Goal: Task Accomplishment & Management: Manage account settings

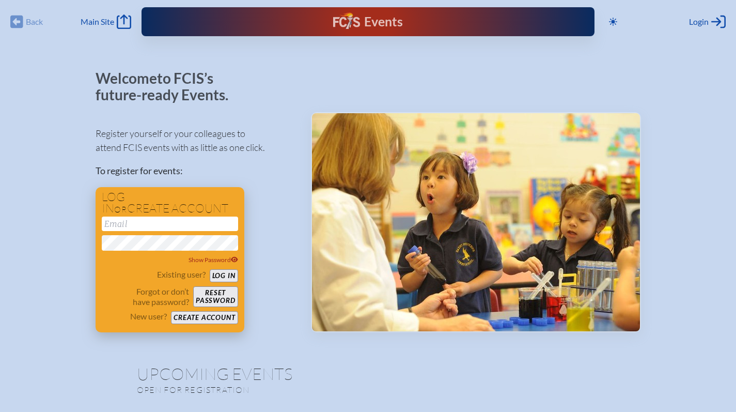
type input "[EMAIL_ADDRESS][DOMAIN_NAME]"
click at [227, 273] on button "Log in" at bounding box center [224, 275] width 28 height 13
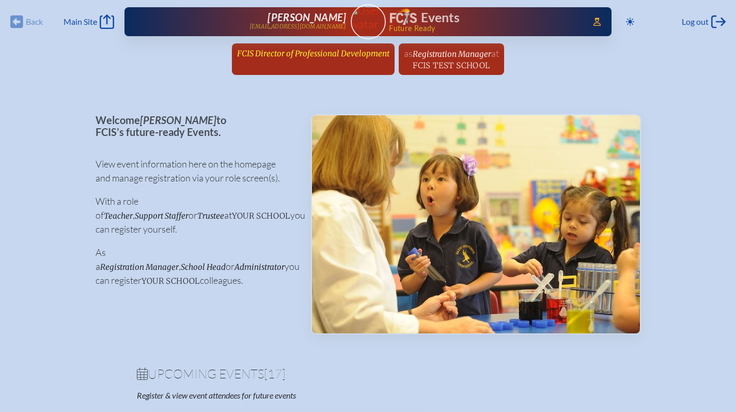
click at [287, 50] on span "FCIS Director of Professional Development" at bounding box center [313, 54] width 152 height 10
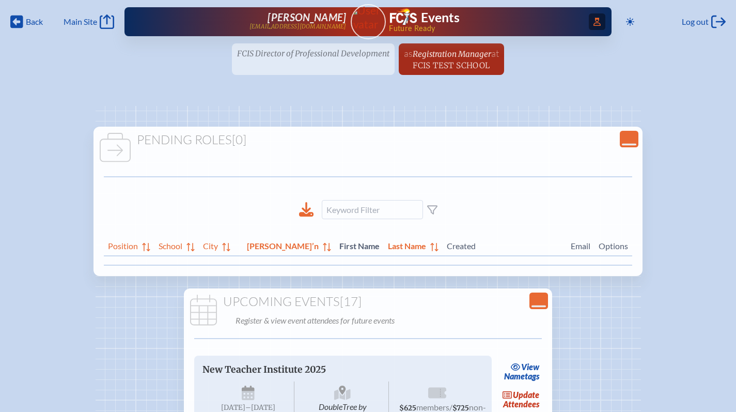
click at [596, 19] on icon at bounding box center [597, 22] width 7 height 8
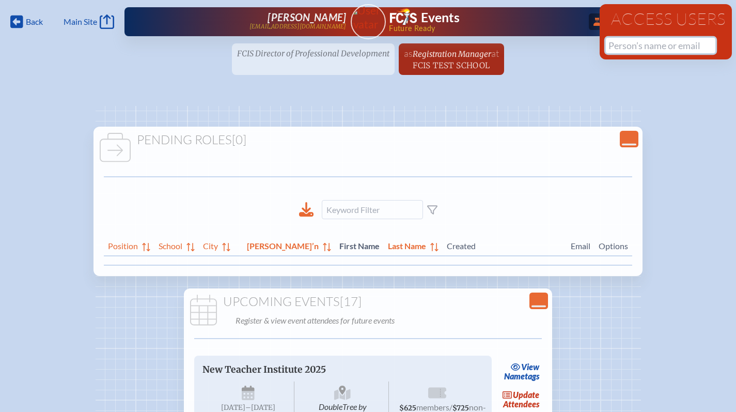
click at [626, 50] on input "text" at bounding box center [661, 46] width 110 height 16
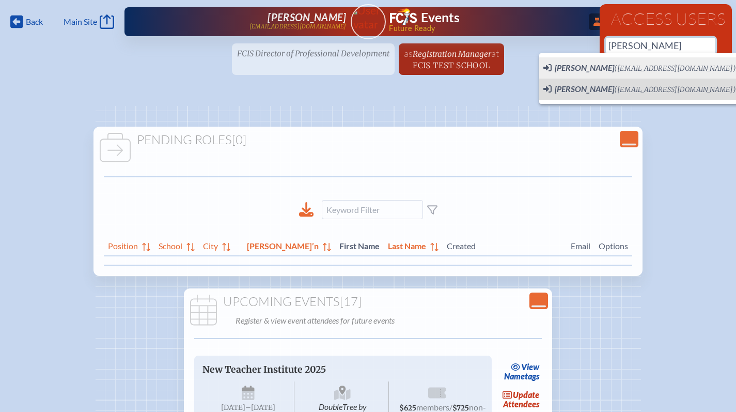
scroll to position [0, 8]
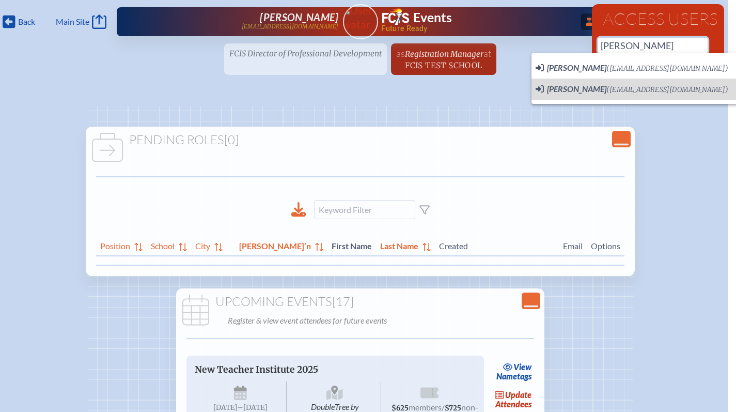
type input "otis"
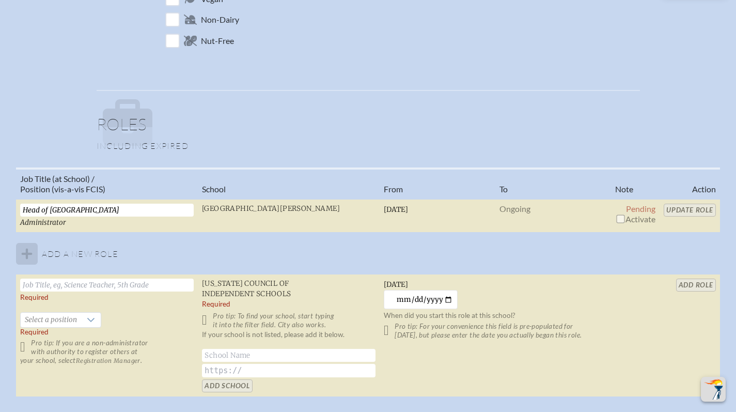
scroll to position [661, 0]
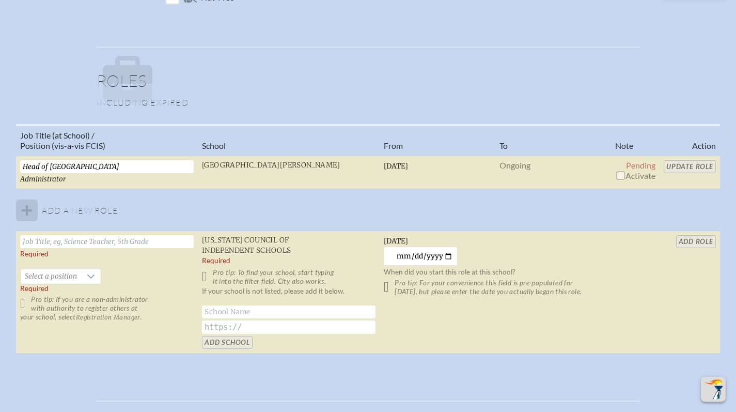
click at [621, 174] on input "checkbox" at bounding box center [621, 175] width 8 height 8
checkbox input "true"
click at [688, 166] on input "Update Role" at bounding box center [690, 166] width 52 height 13
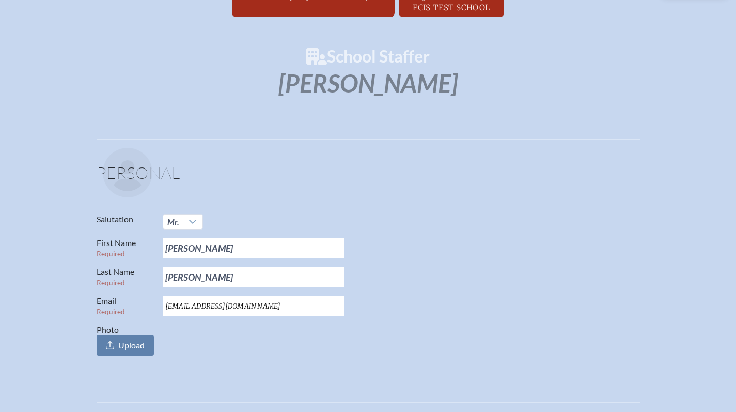
scroll to position [0, 0]
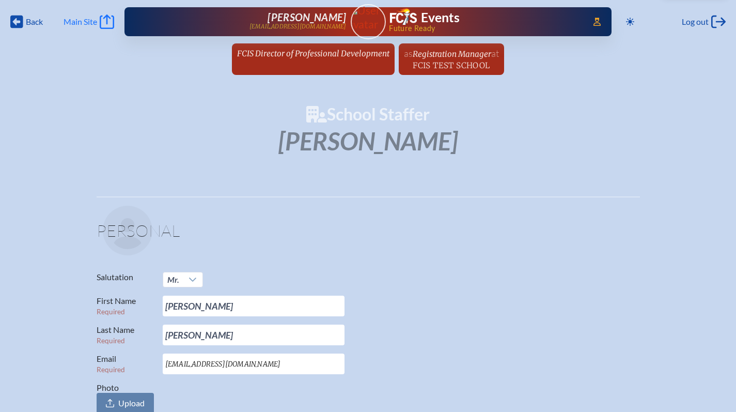
click at [72, 20] on span "Main Site" at bounding box center [81, 22] width 34 height 10
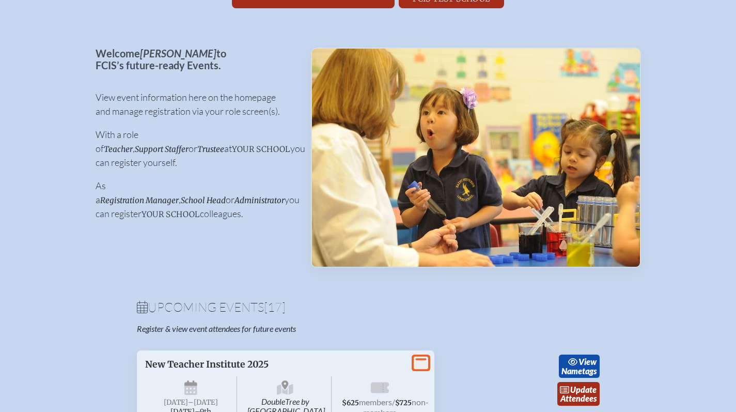
scroll to position [7, 0]
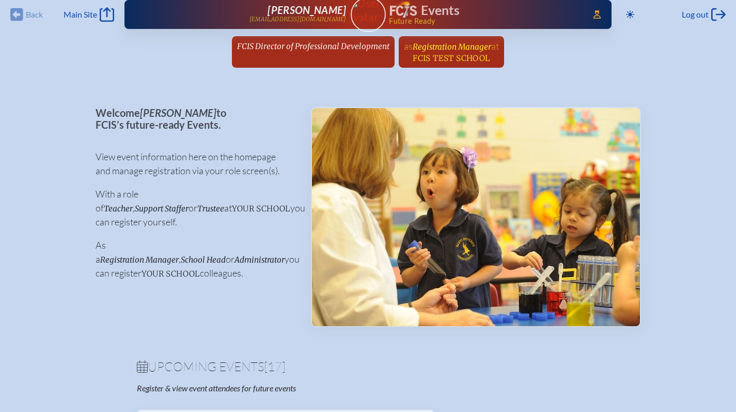
click at [439, 46] on span "Registration Manager" at bounding box center [452, 47] width 79 height 10
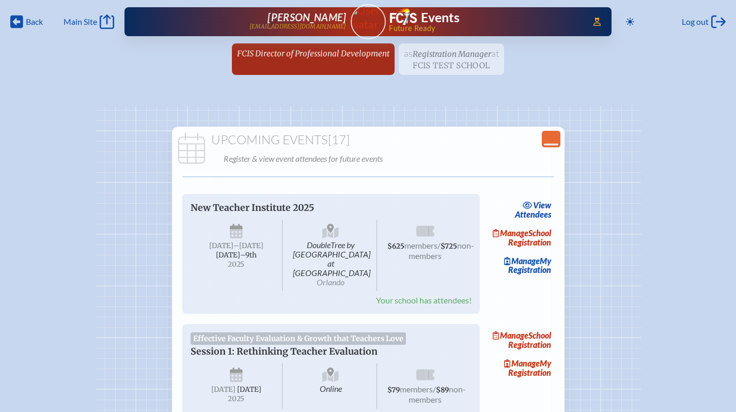
click at [451, 55] on ul "FCIS Director of Professional Development since [DATE] as Registration Manager …" at bounding box center [368, 62] width 736 height 38
click at [552, 141] on icon "Close Console" at bounding box center [551, 139] width 14 height 14
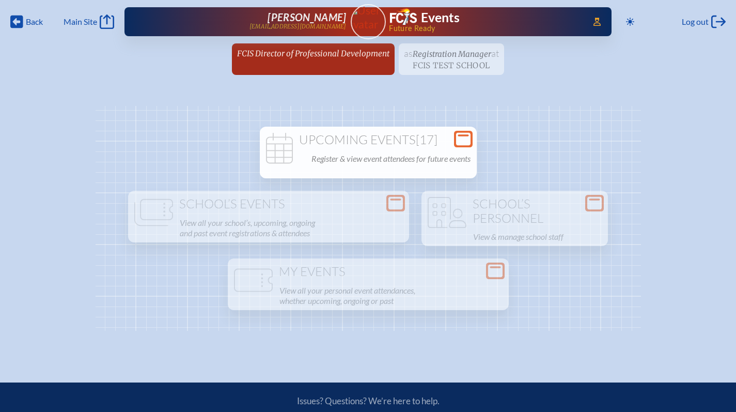
click at [469, 137] on icon at bounding box center [463, 139] width 14 height 13
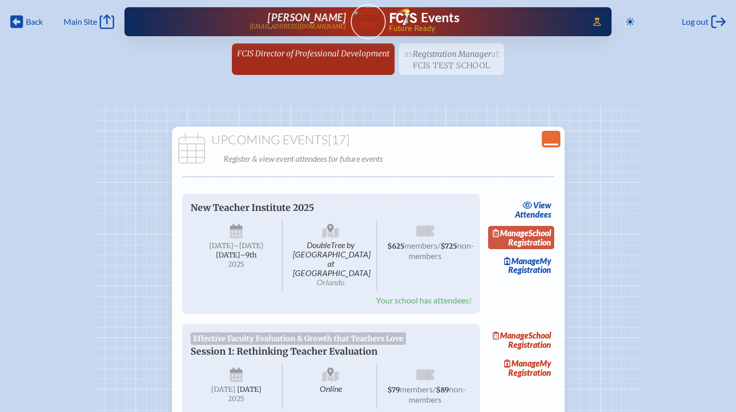
click at [542, 249] on link "Manage School Registration" at bounding box center [521, 238] width 66 height 24
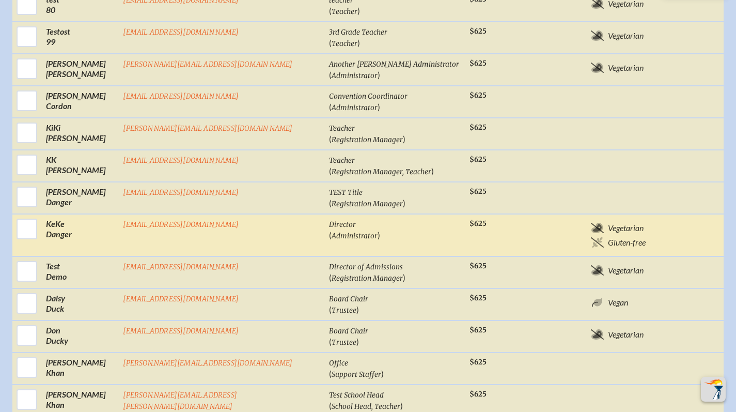
scroll to position [353, 0]
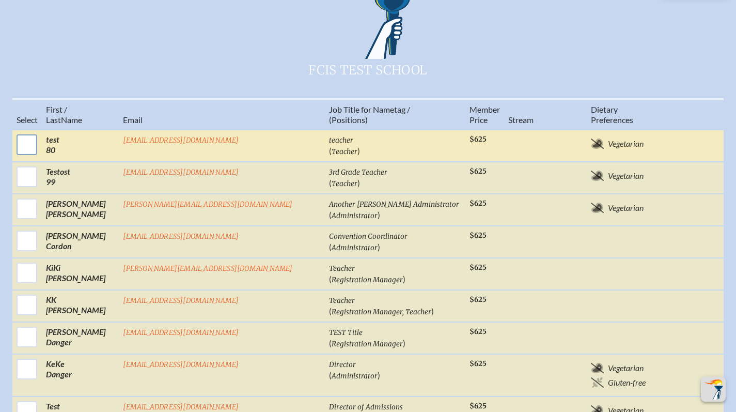
click at [40, 132] on input "checkbox" at bounding box center [27, 145] width 26 height 26
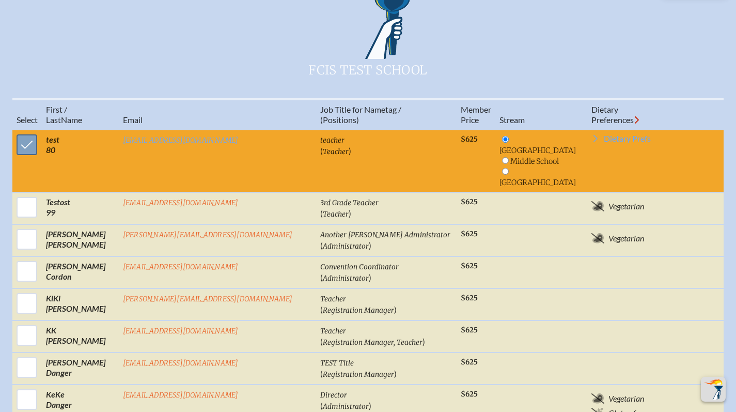
click at [40, 132] on input "checkbox" at bounding box center [27, 145] width 26 height 26
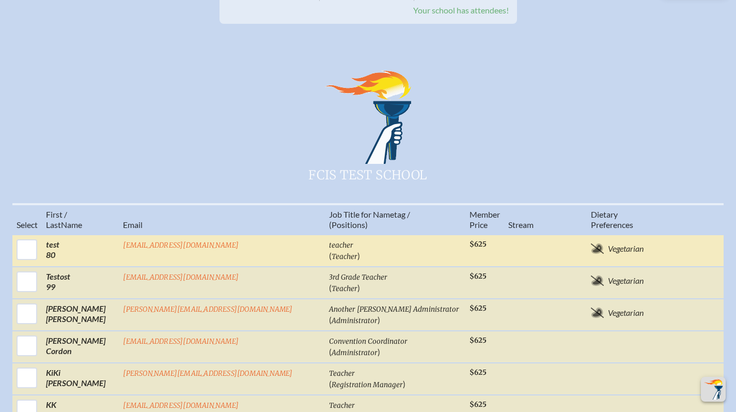
scroll to position [250, 0]
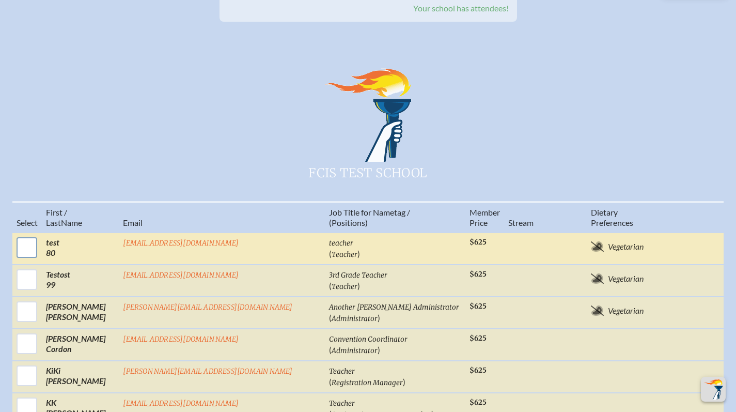
click at [40, 235] on input "checkbox" at bounding box center [27, 248] width 26 height 26
checkbox input "true"
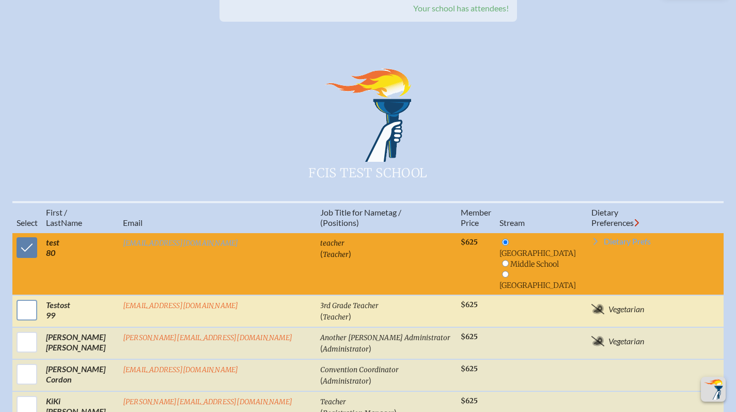
click at [40, 297] on input "checkbox" at bounding box center [27, 310] width 26 height 26
checkbox input "true"
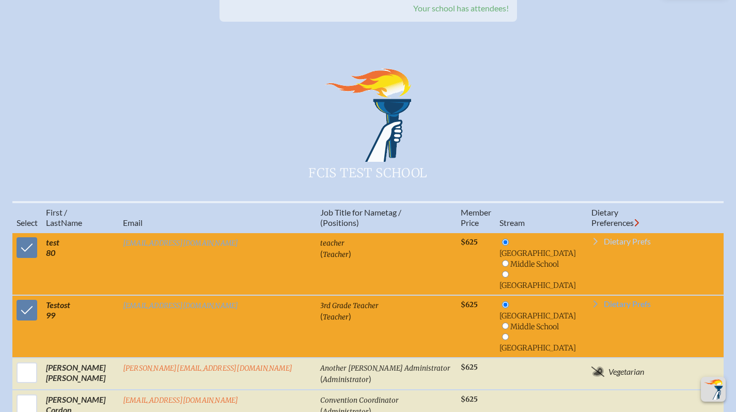
click at [604, 237] on span "Dietary Prefs" at bounding box center [627, 241] width 47 height 8
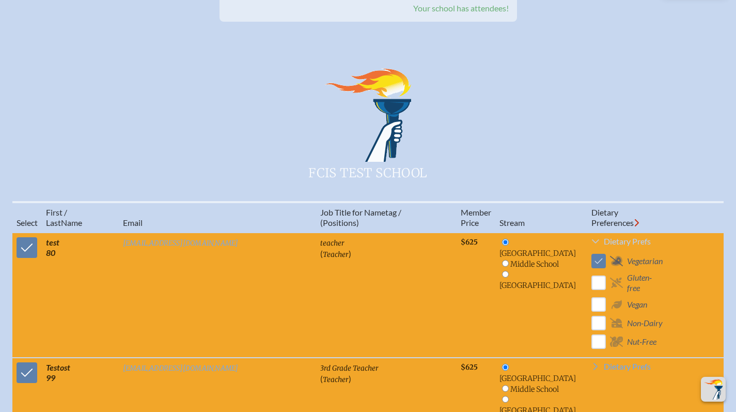
click at [604, 237] on span "Dietary Prefs" at bounding box center [627, 241] width 47 height 8
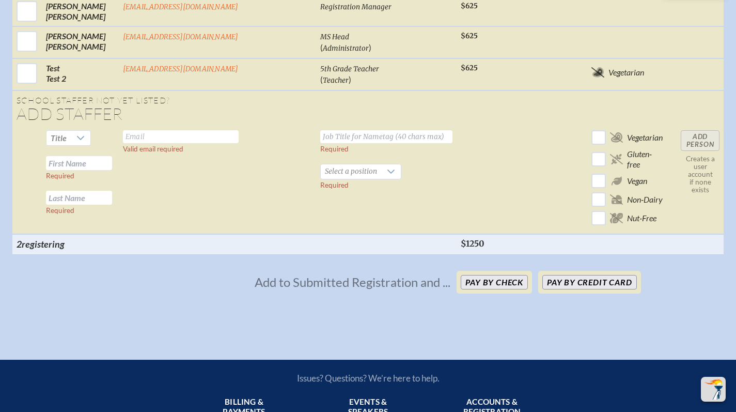
scroll to position [1178, 0]
